Goal: Task Accomplishment & Management: Complete application form

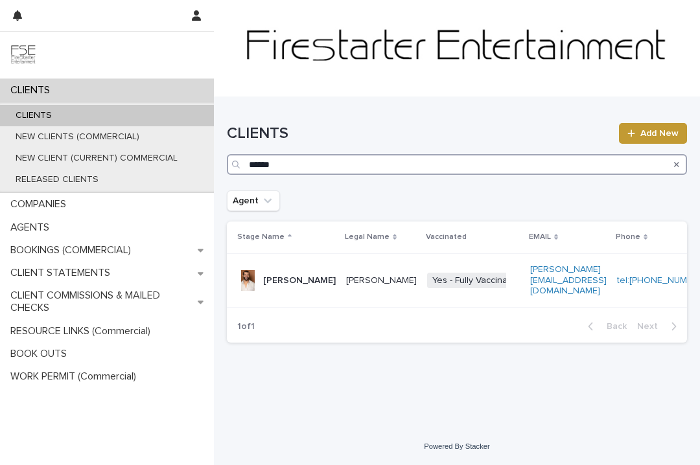
drag, startPoint x: 282, startPoint y: 161, endPoint x: 234, endPoint y: 162, distance: 48.6
click at [234, 162] on div "******" at bounding box center [457, 164] width 460 height 21
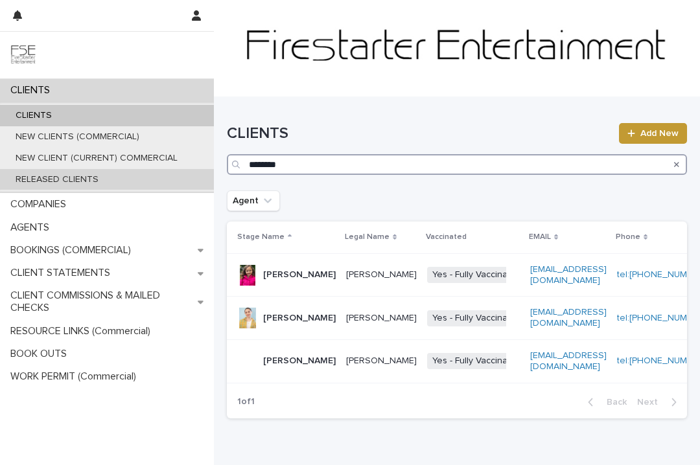
type input "********"
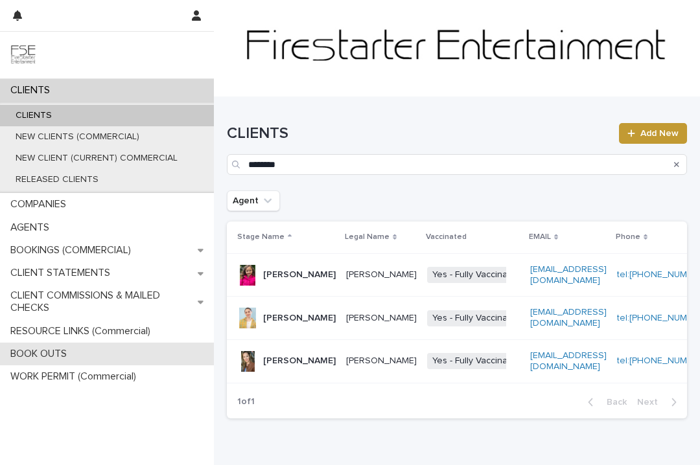
click at [62, 354] on p "BOOK OUTS" at bounding box center [41, 354] width 72 height 12
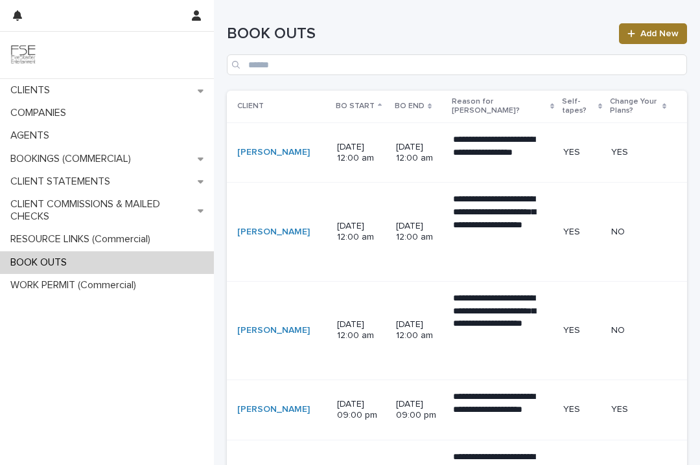
click at [646, 38] on link "Add New" at bounding box center [653, 33] width 68 height 21
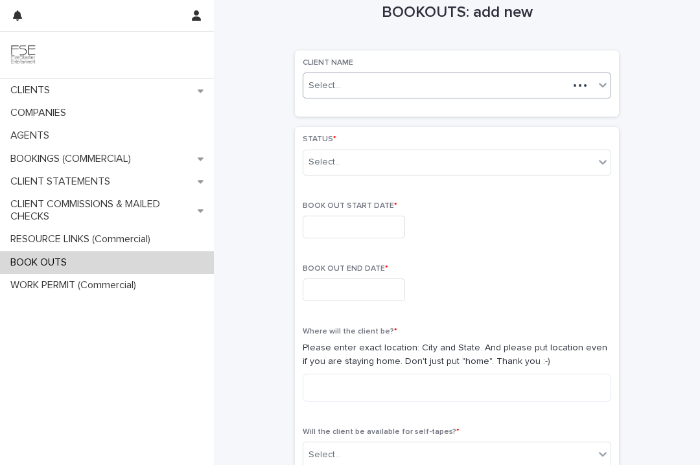
scroll to position [21, 0]
click at [344, 88] on div "Select..." at bounding box center [448, 86] width 291 height 21
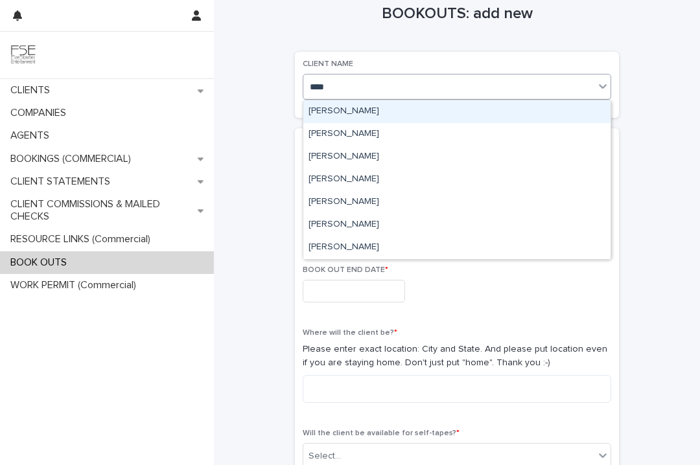
type input "****"
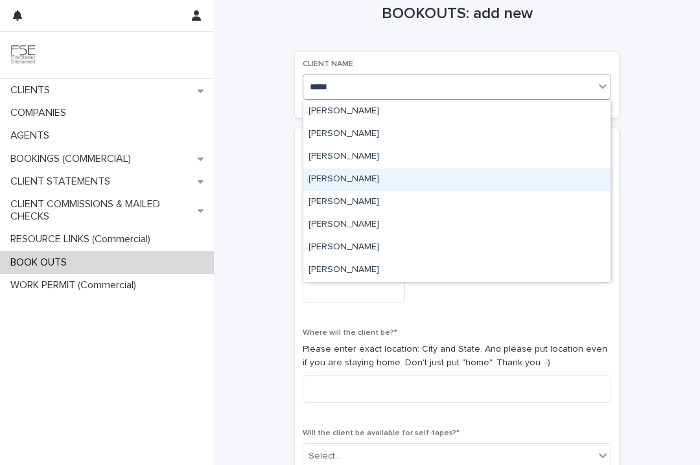
click at [368, 174] on div "[PERSON_NAME]" at bounding box center [456, 179] width 307 height 23
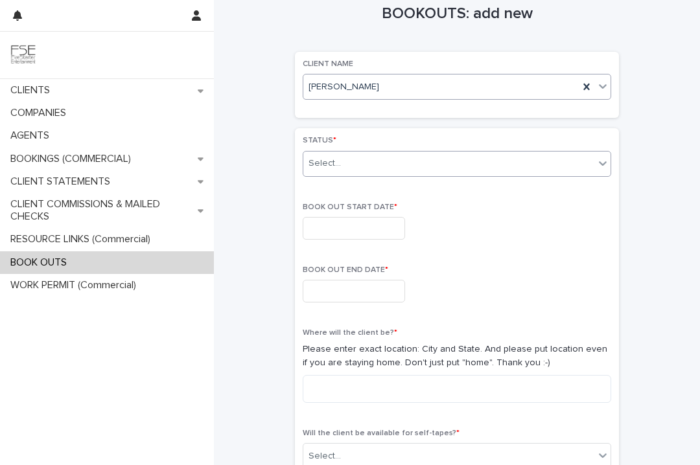
scroll to position [22, 0]
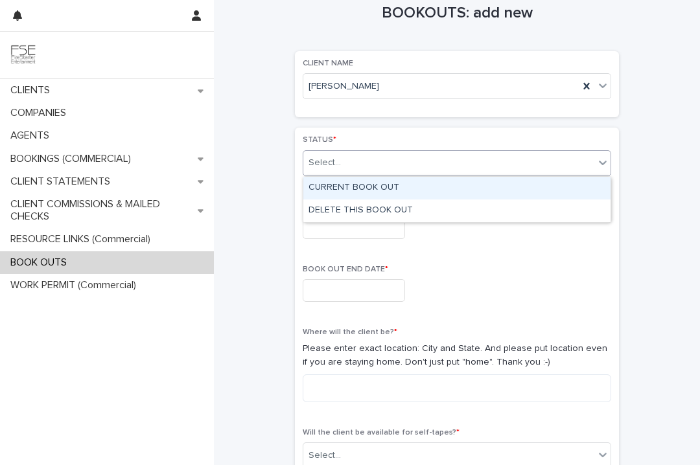
click at [370, 170] on div "Select..." at bounding box center [448, 162] width 291 height 21
click at [372, 187] on div "CURRENT BOOK OUT" at bounding box center [456, 188] width 307 height 23
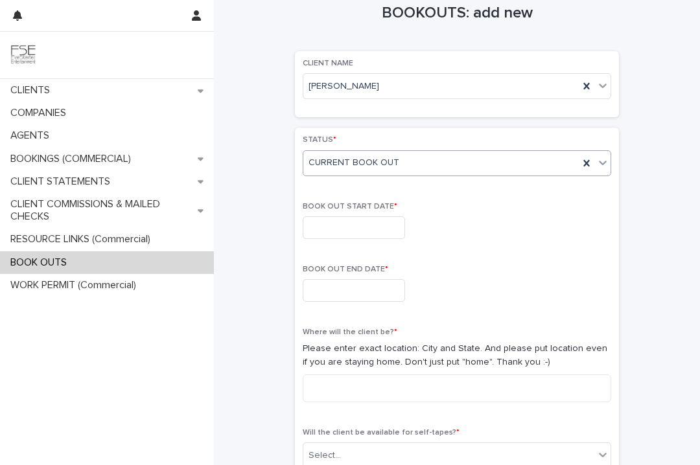
click at [356, 227] on input "text" at bounding box center [353, 227] width 102 height 23
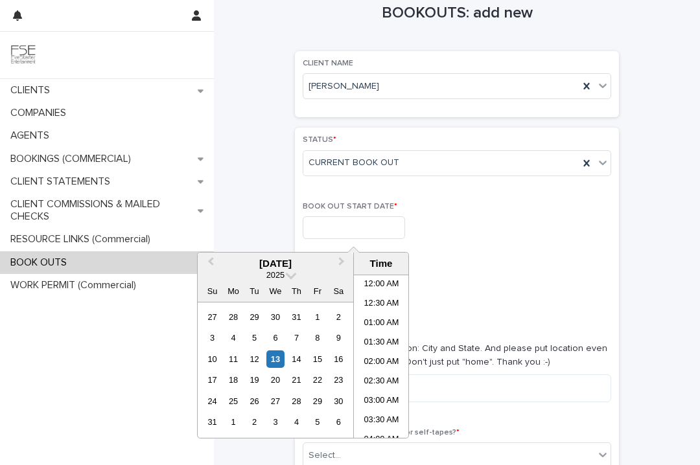
scroll to position [473, 0]
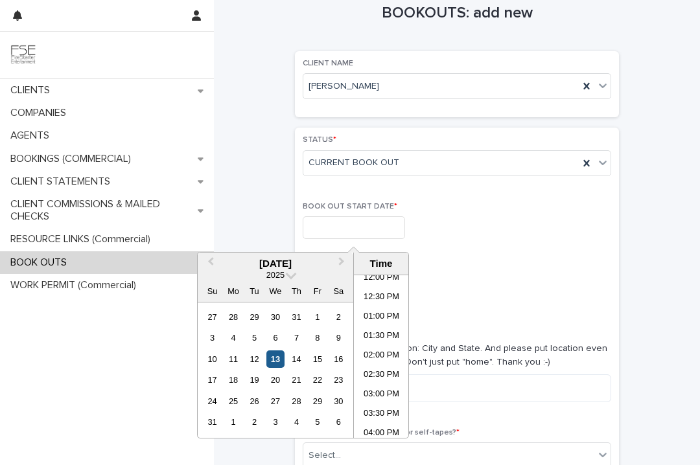
click at [279, 358] on div "13" at bounding box center [274, 358] width 17 height 17
type input "**********"
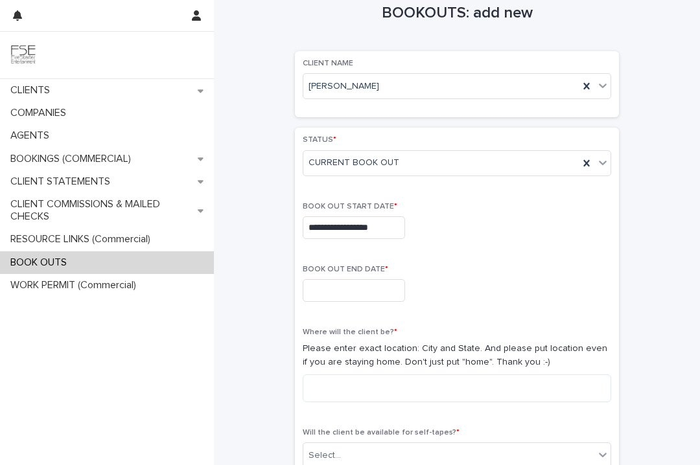
click at [332, 290] on input "text" at bounding box center [353, 290] width 102 height 23
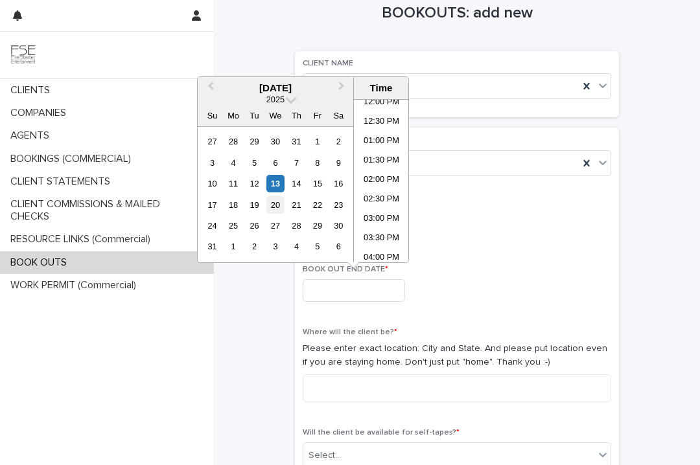
click at [275, 203] on div "20" at bounding box center [274, 204] width 17 height 17
type input "**********"
click at [521, 270] on p "BOOK OUT END DATE *" at bounding box center [456, 269] width 308 height 9
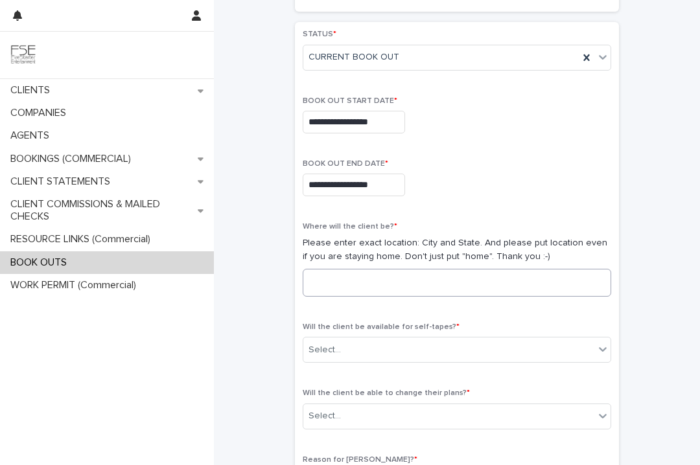
scroll to position [129, 0]
click at [378, 282] on textarea at bounding box center [456, 282] width 308 height 28
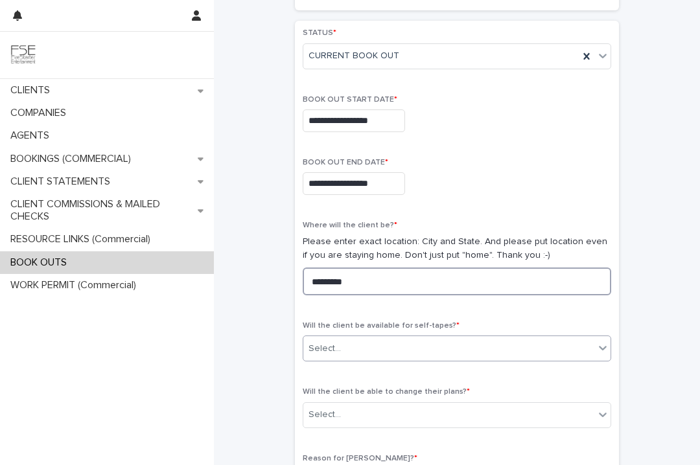
type textarea "*********"
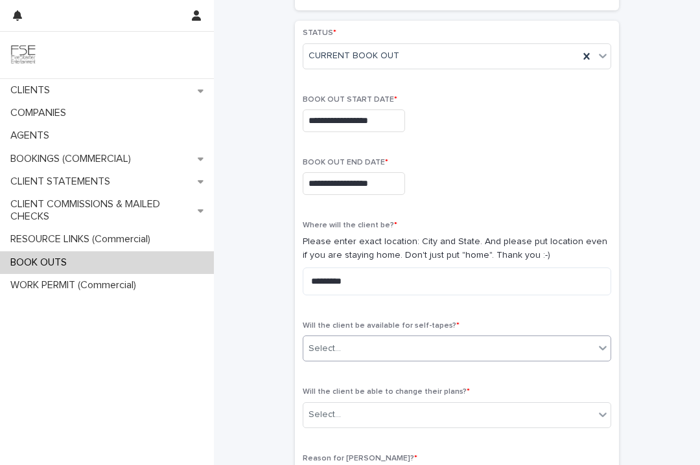
click at [382, 341] on div "Select..." at bounding box center [448, 348] width 291 height 21
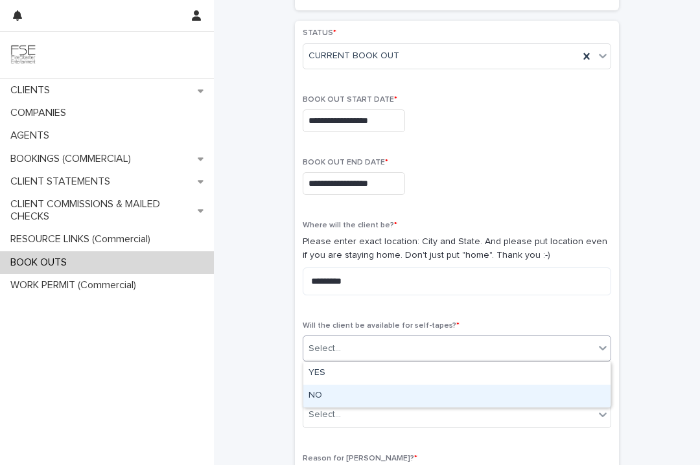
drag, startPoint x: 378, startPoint y: 378, endPoint x: 380, endPoint y: 402, distance: 24.7
click at [380, 402] on div "NO" at bounding box center [456, 396] width 307 height 23
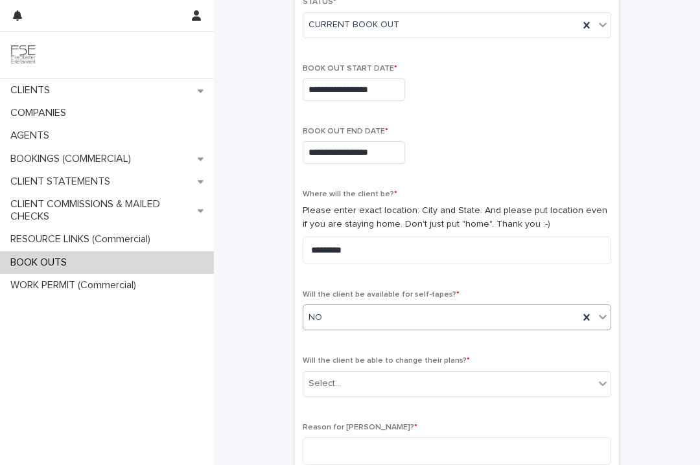
scroll to position [178, 0]
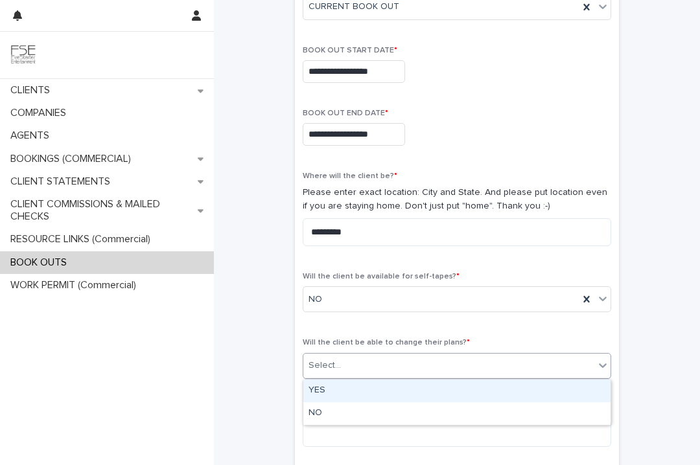
click at [381, 378] on div "Select..." at bounding box center [456, 366] width 308 height 26
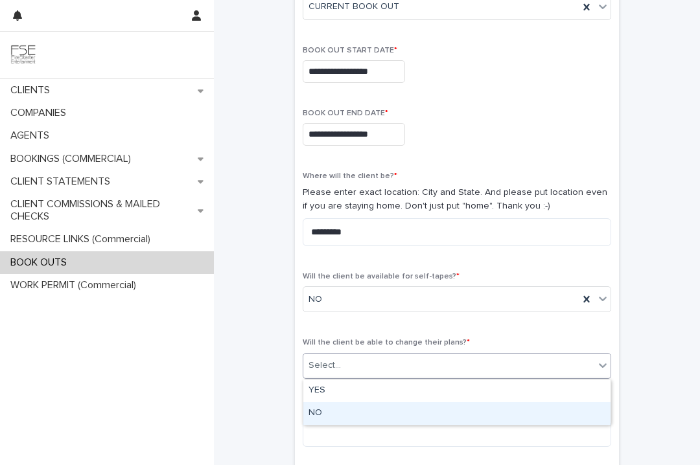
click at [376, 409] on div "NO" at bounding box center [456, 413] width 307 height 23
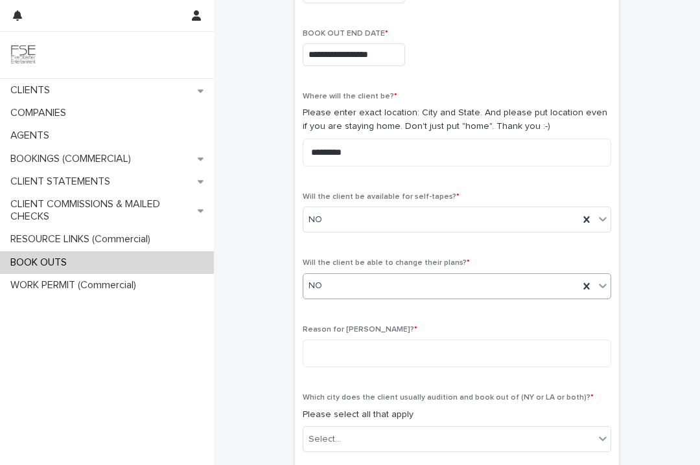
scroll to position [272, 0]
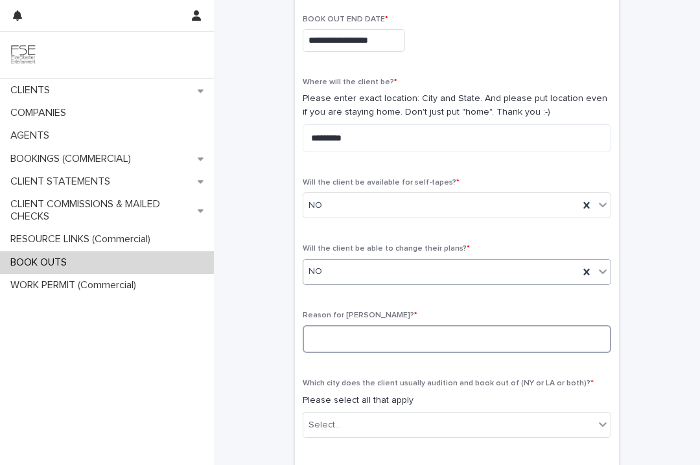
click at [345, 346] on textarea at bounding box center [456, 339] width 308 height 28
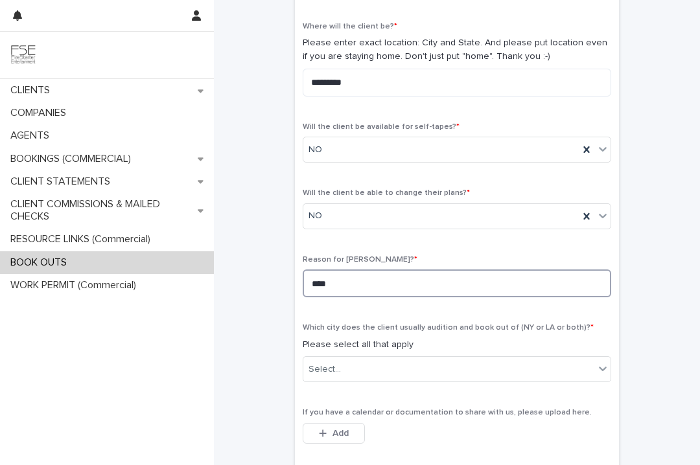
scroll to position [360, 0]
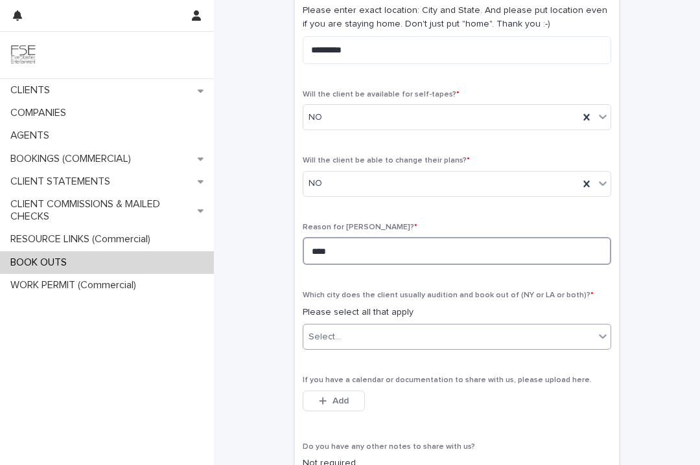
type textarea "****"
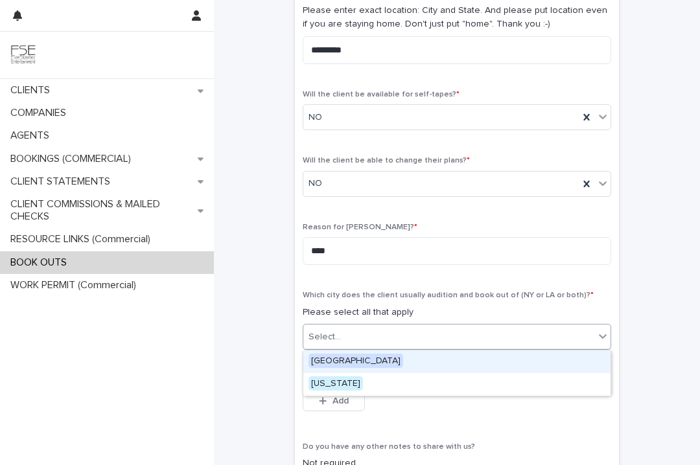
click at [367, 346] on div "Select..." at bounding box center [448, 336] width 291 height 21
click at [371, 367] on div "[GEOGRAPHIC_DATA]" at bounding box center [456, 361] width 307 height 23
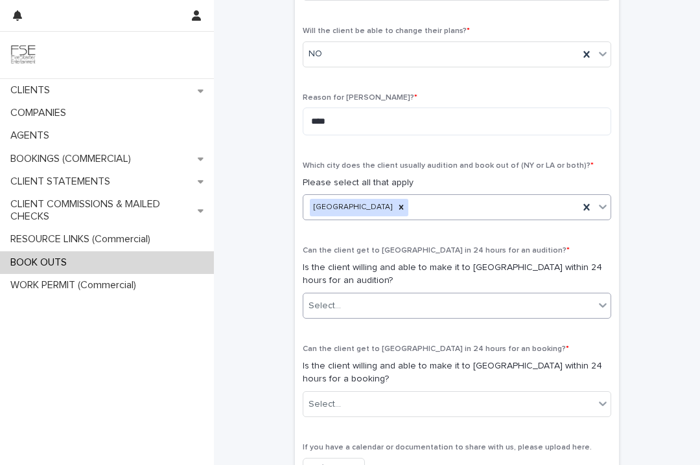
scroll to position [489, 0]
click at [369, 310] on div "Select..." at bounding box center [448, 306] width 291 height 21
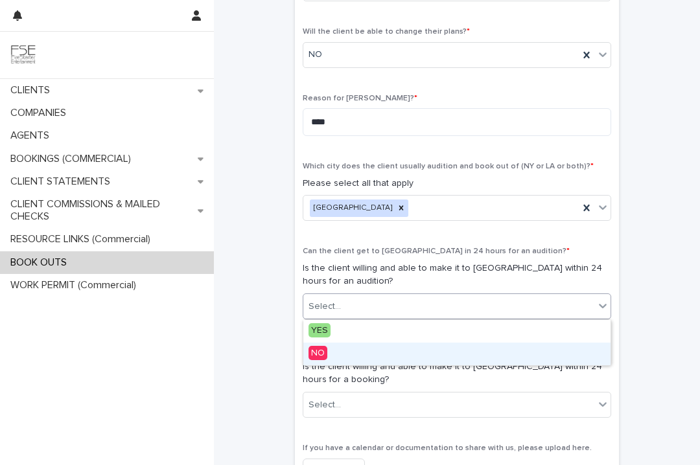
click at [364, 351] on div "NO" at bounding box center [456, 354] width 307 height 23
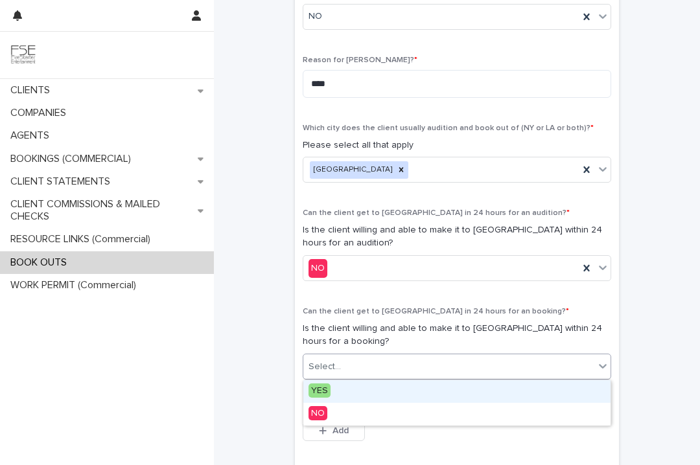
click at [368, 368] on div "Select..." at bounding box center [448, 366] width 291 height 21
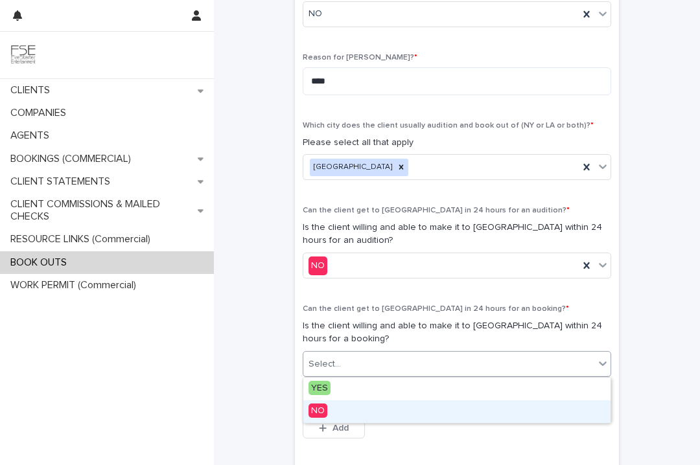
click at [372, 417] on div "NO" at bounding box center [456, 411] width 307 height 23
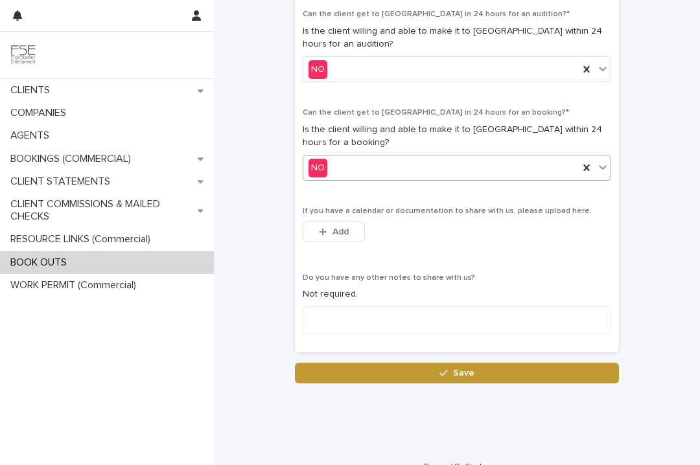
scroll to position [733, 0]
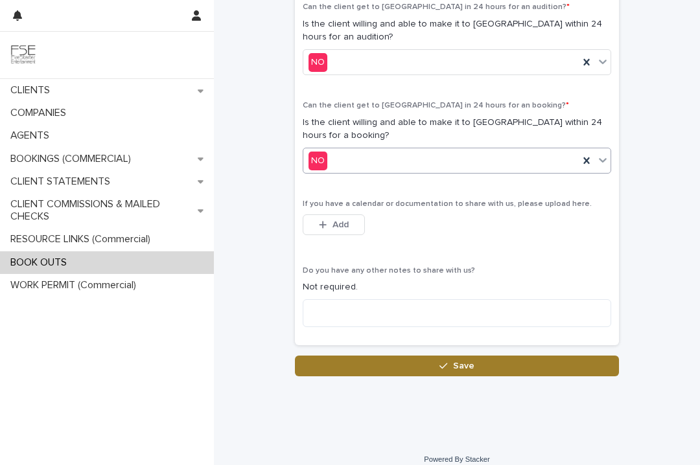
click at [432, 369] on button "Save" at bounding box center [457, 366] width 324 height 21
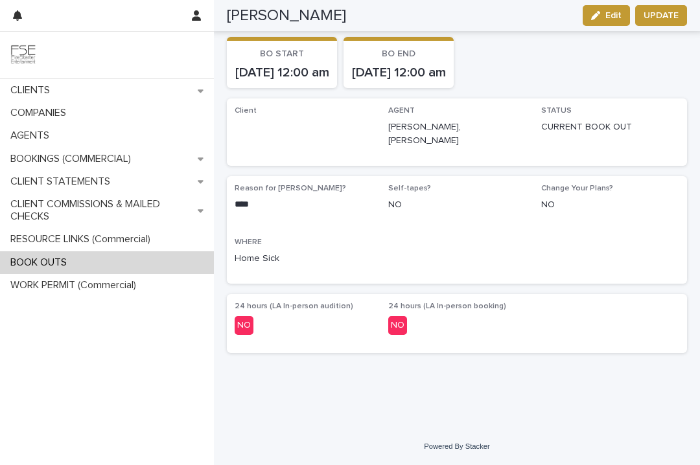
scroll to position [97, 0]
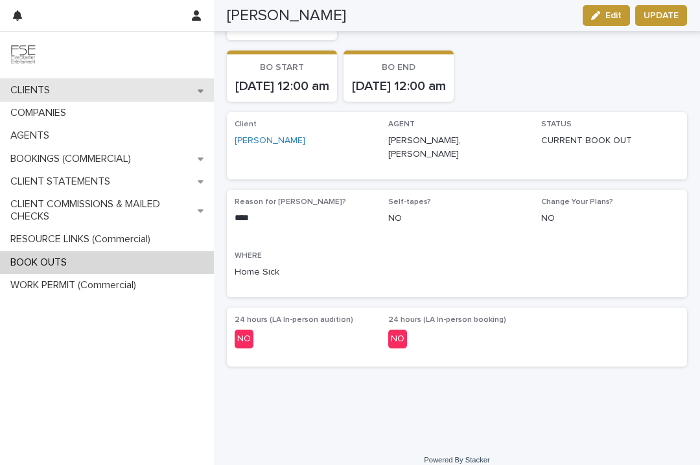
click at [54, 93] on p "CLIENTS" at bounding box center [32, 90] width 55 height 12
